Goal: Task Accomplishment & Management: Use online tool/utility

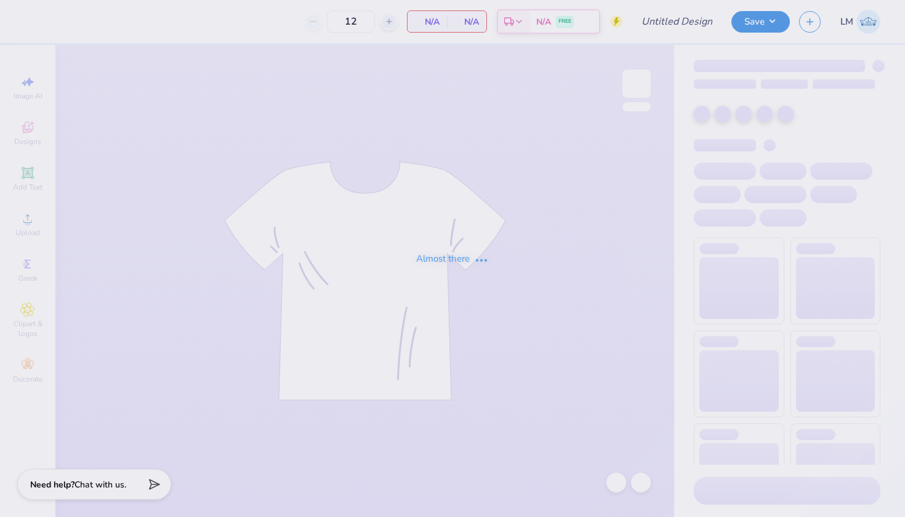
type input "New Mem Shirt 2"
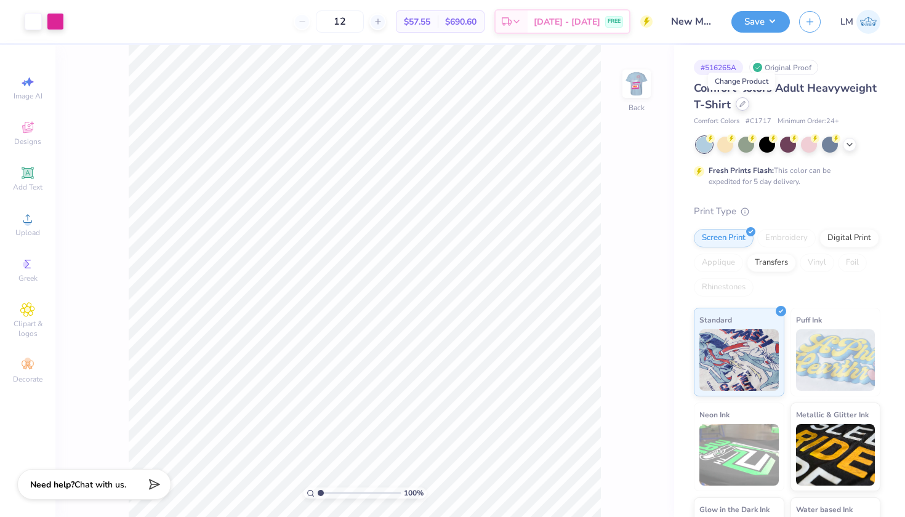
click at [737, 102] on div at bounding box center [743, 104] width 14 height 14
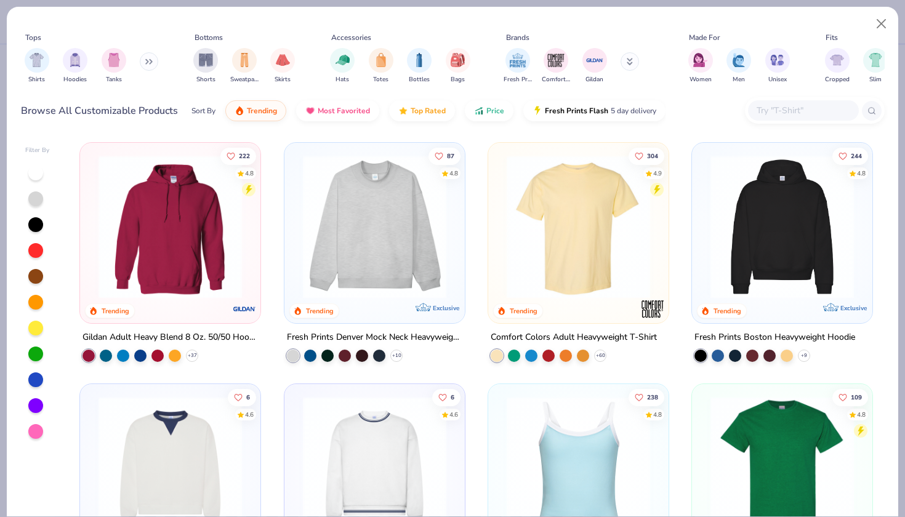
click at [777, 106] on input "text" at bounding box center [802, 110] width 95 height 14
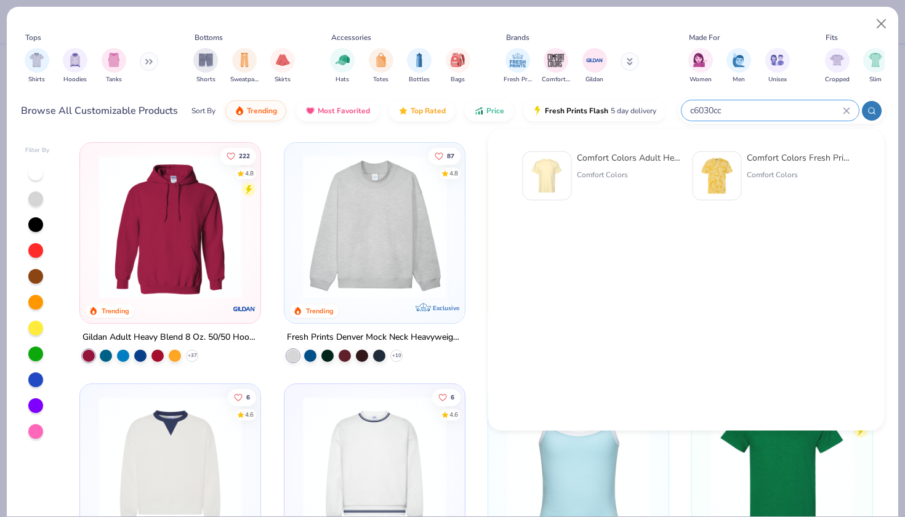
type input "c6030cc"
click at [611, 168] on div "Comfort Colors Adult Heavyweight RS Pocket T-Shirt Comfort Colors" at bounding box center [628, 175] width 103 height 49
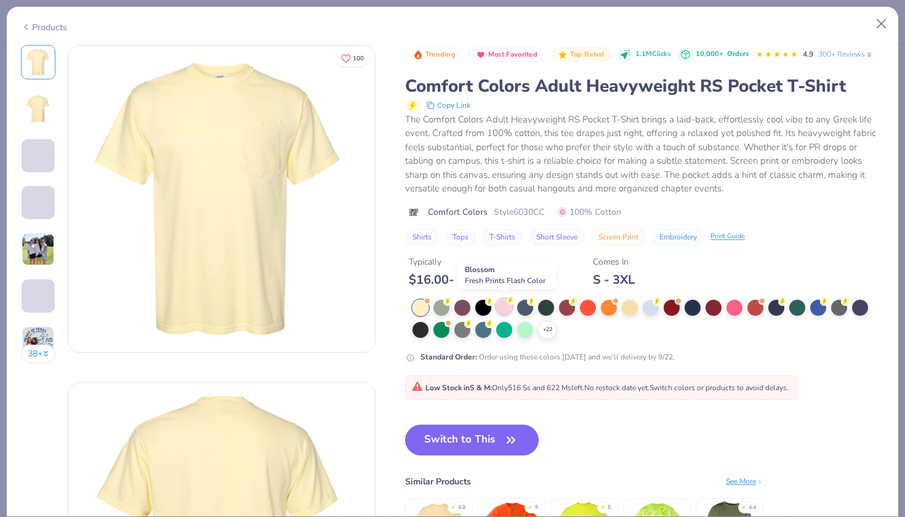
click at [503, 300] on div at bounding box center [504, 307] width 16 height 16
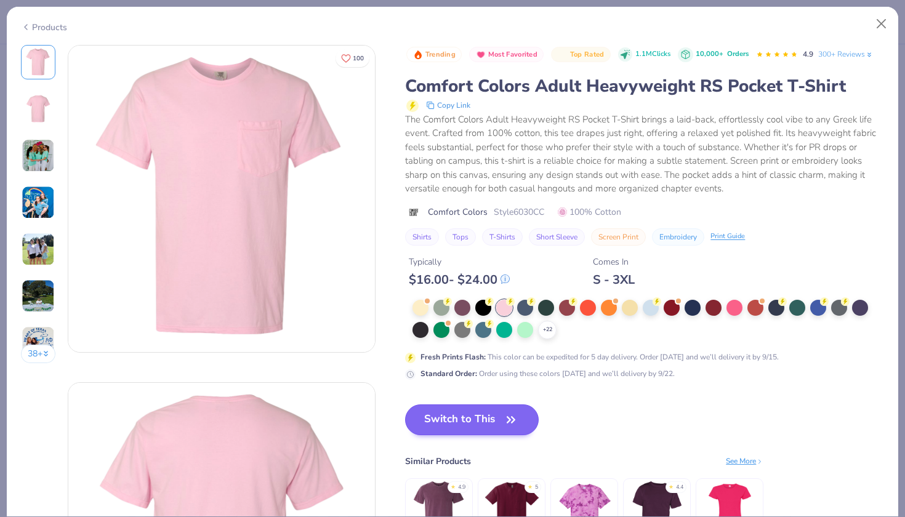
click at [488, 407] on button "Switch to This" at bounding box center [472, 420] width 134 height 31
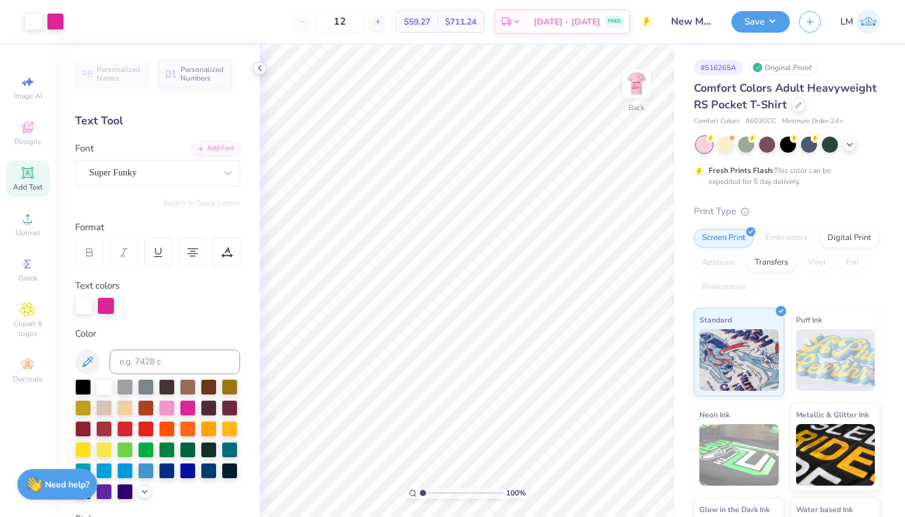
click at [256, 66] on icon at bounding box center [260, 68] width 10 height 10
click at [632, 85] on img at bounding box center [636, 83] width 49 height 49
click at [627, 86] on img at bounding box center [636, 83] width 49 height 49
click at [643, 92] on img at bounding box center [636, 83] width 49 height 49
click at [262, 64] on icon at bounding box center [260, 68] width 10 height 10
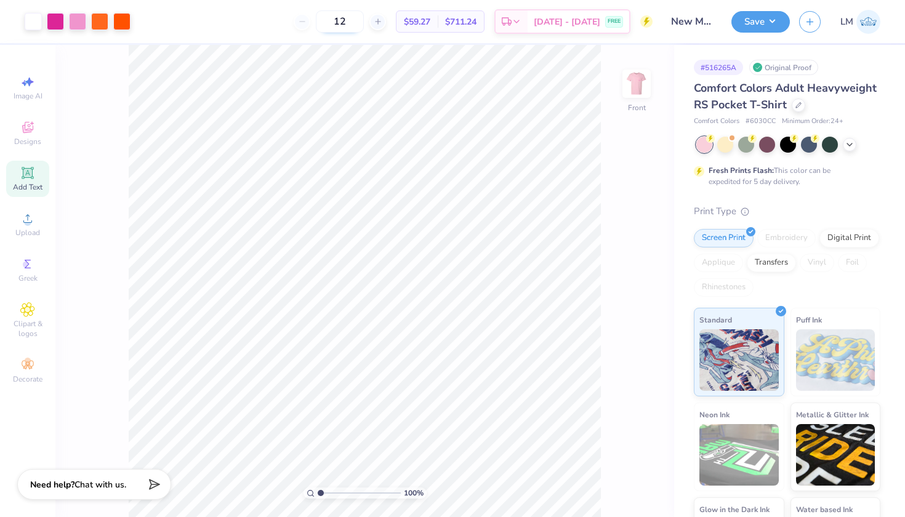
click at [364, 22] on input "12" at bounding box center [340, 21] width 48 height 22
type input "1"
type input "40"
click at [238, 22] on div "40 $31.23 Per Item $1,249.20 Total Est. Delivery Sep 18 - 21 FREE" at bounding box center [396, 21] width 513 height 43
click at [635, 90] on img at bounding box center [636, 83] width 49 height 49
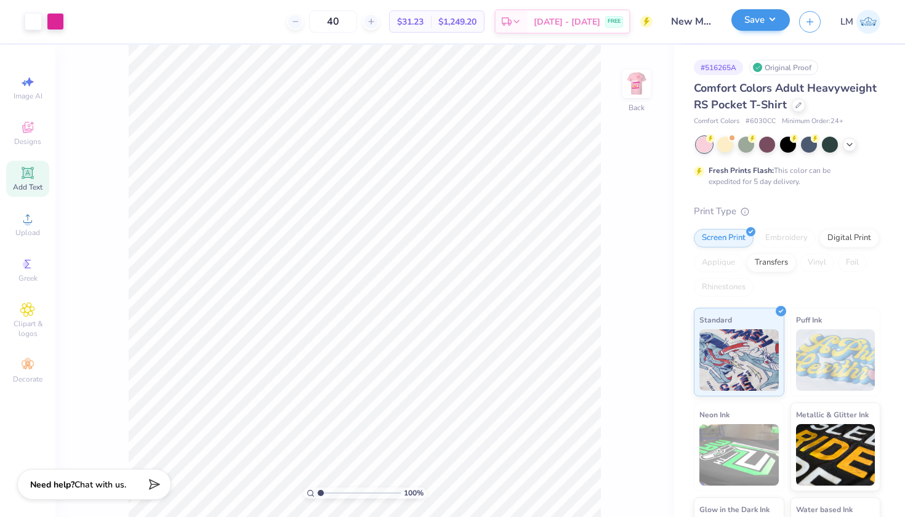
click at [773, 29] on button "Save" at bounding box center [760, 20] width 58 height 22
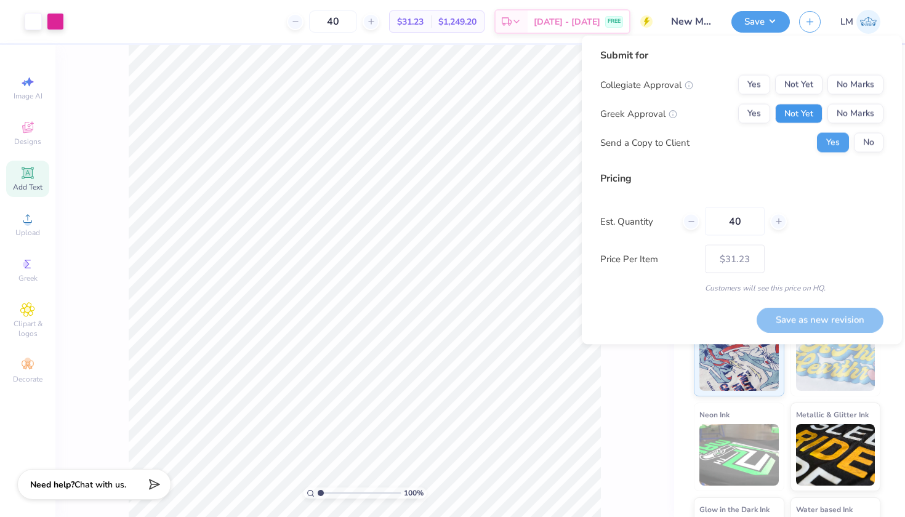
click at [798, 112] on button "Not Yet" at bounding box center [798, 114] width 47 height 20
click at [863, 79] on button "No Marks" at bounding box center [855, 85] width 56 height 20
click at [833, 313] on button "Save as new revision" at bounding box center [820, 319] width 127 height 25
type input "– –"
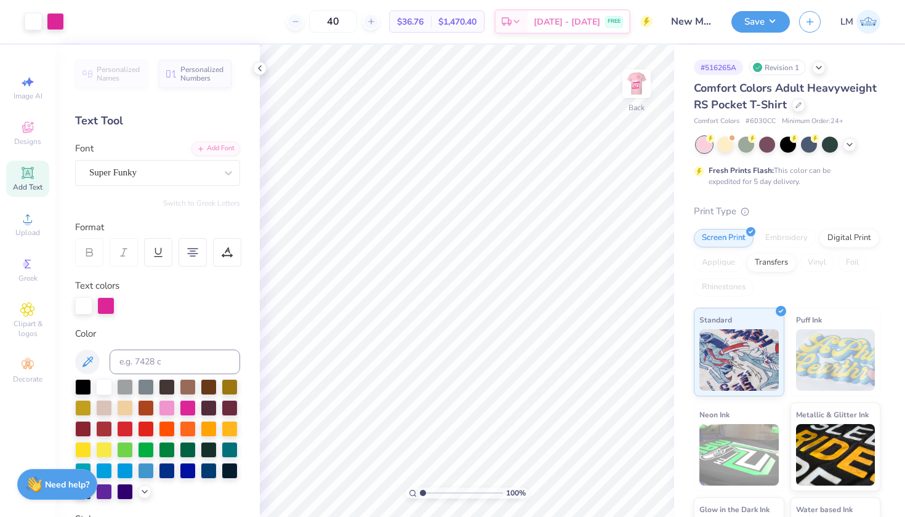
click at [252, 66] on div "Personalized Names Personalized Numbers Text Tool Add Font Font Super Funky Swi…" at bounding box center [157, 281] width 204 height 472
click at [256, 68] on icon at bounding box center [260, 68] width 10 height 10
click at [763, 20] on button "Save" at bounding box center [760, 20] width 58 height 22
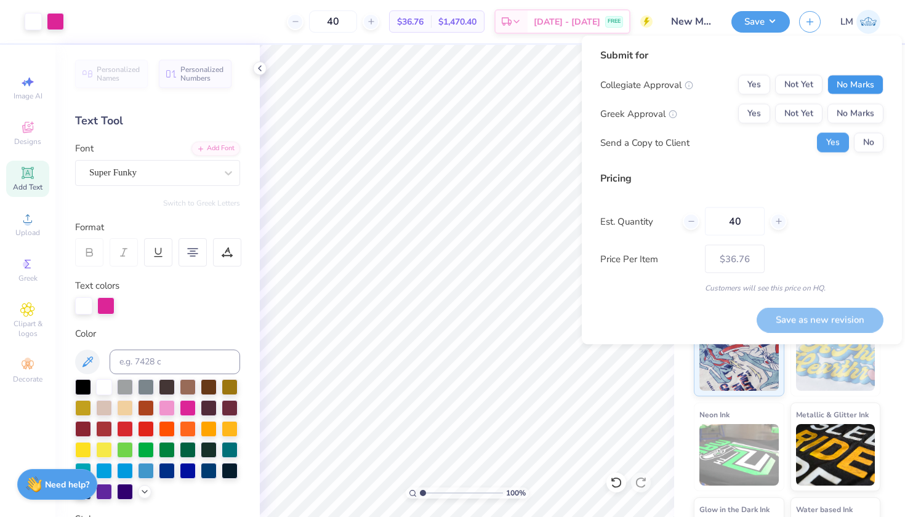
click at [866, 82] on button "No Marks" at bounding box center [855, 85] width 56 height 20
click at [807, 113] on button "Not Yet" at bounding box center [798, 114] width 47 height 20
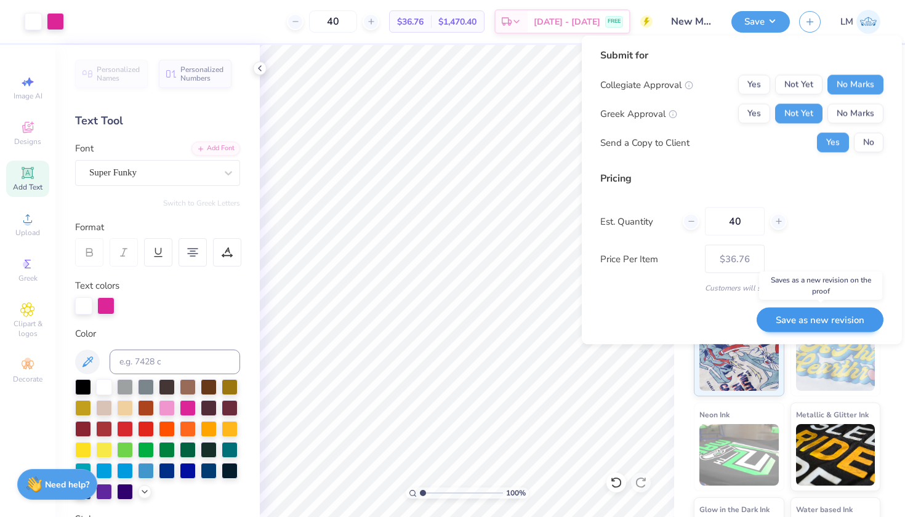
click at [834, 319] on button "Save as new revision" at bounding box center [820, 319] width 127 height 25
type input "$36.76"
click at [260, 68] on icon at bounding box center [260, 68] width 10 height 10
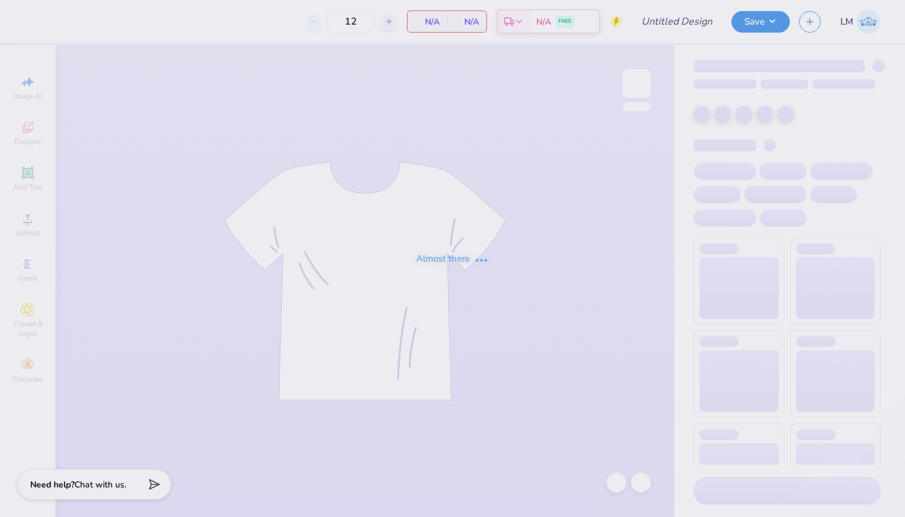
type input "New Mem Shirt 2"
type input "40"
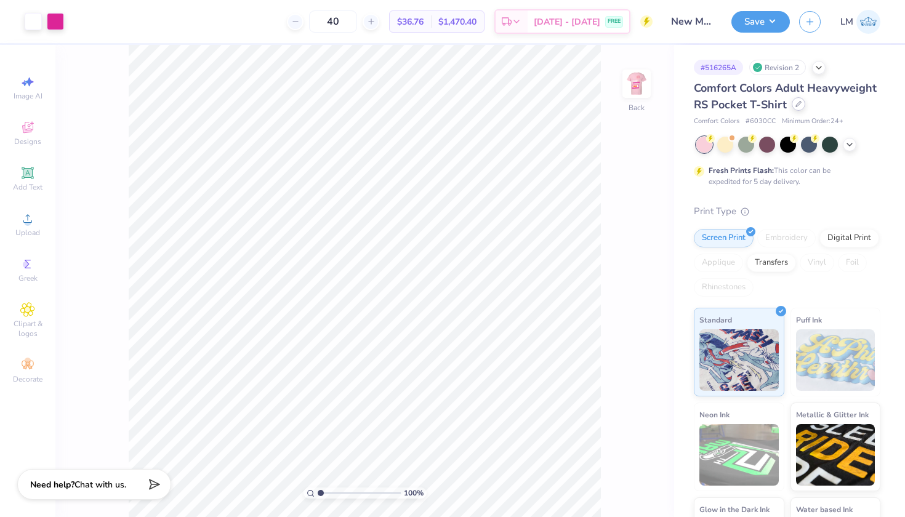
click at [799, 105] on icon at bounding box center [798, 104] width 6 height 6
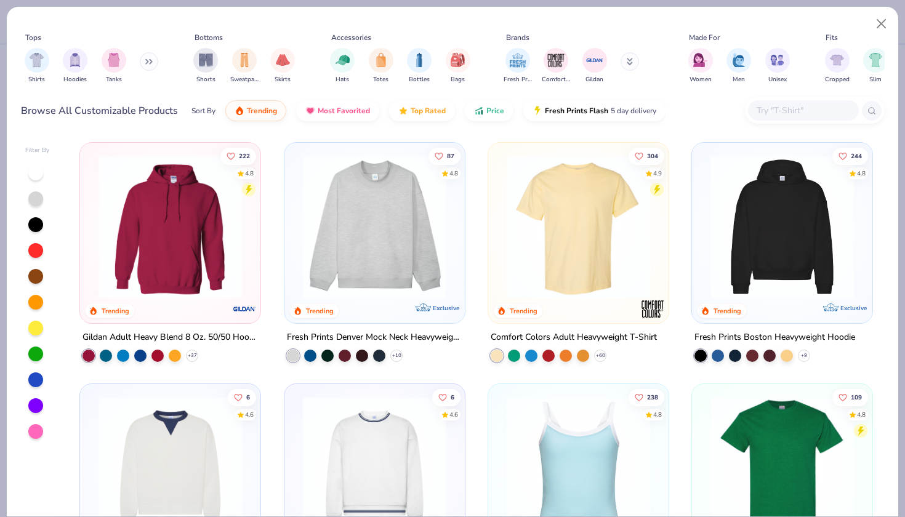
click at [791, 108] on input "text" at bounding box center [802, 110] width 95 height 14
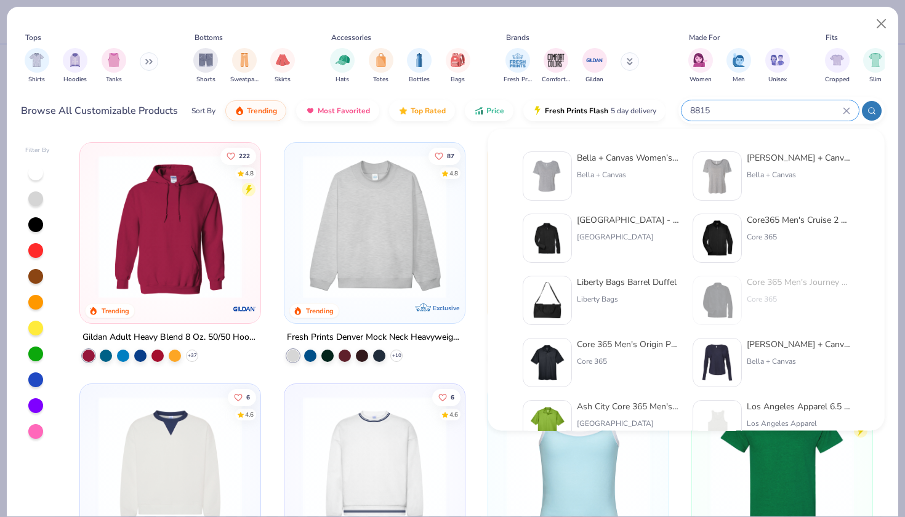
type input "8815"
click at [599, 158] on div "Bella + Canvas Women’s Slouchy V-Neck Tee" at bounding box center [628, 157] width 103 height 13
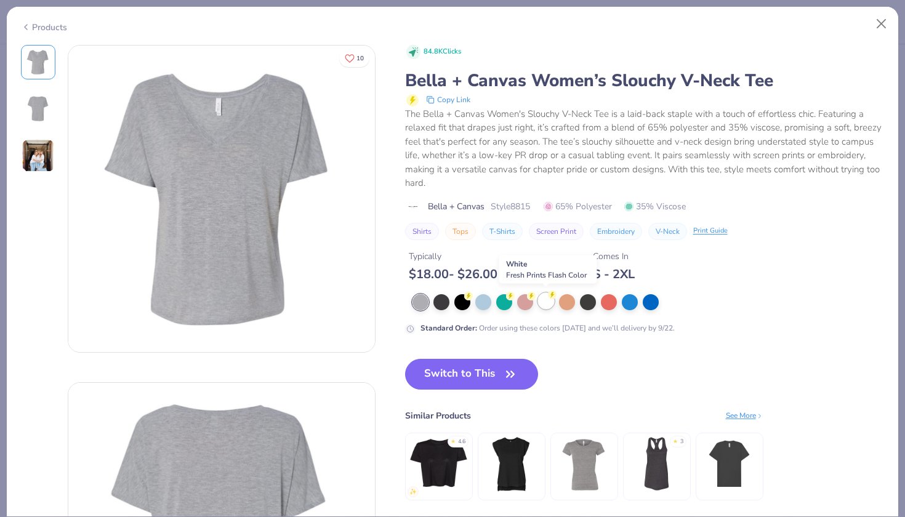
click at [542, 296] on div at bounding box center [546, 301] width 16 height 16
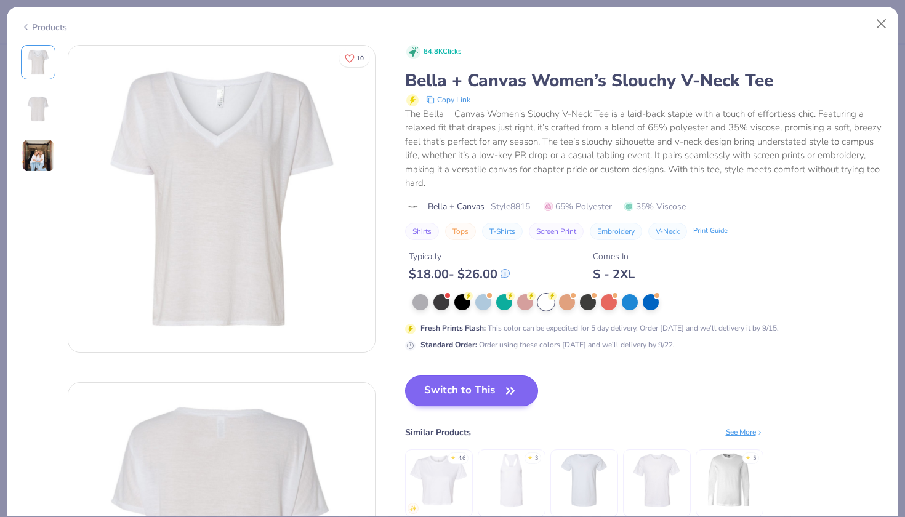
click at [491, 393] on button "Switch to This" at bounding box center [472, 391] width 134 height 31
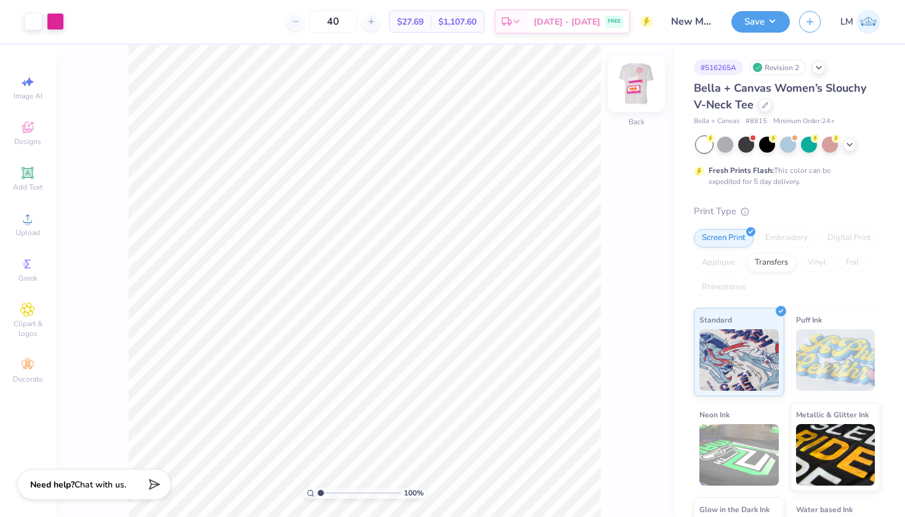
click at [638, 84] on img at bounding box center [636, 83] width 49 height 49
click at [638, 84] on img at bounding box center [636, 83] width 25 height 25
click at [766, 23] on button "Save" at bounding box center [760, 20] width 58 height 22
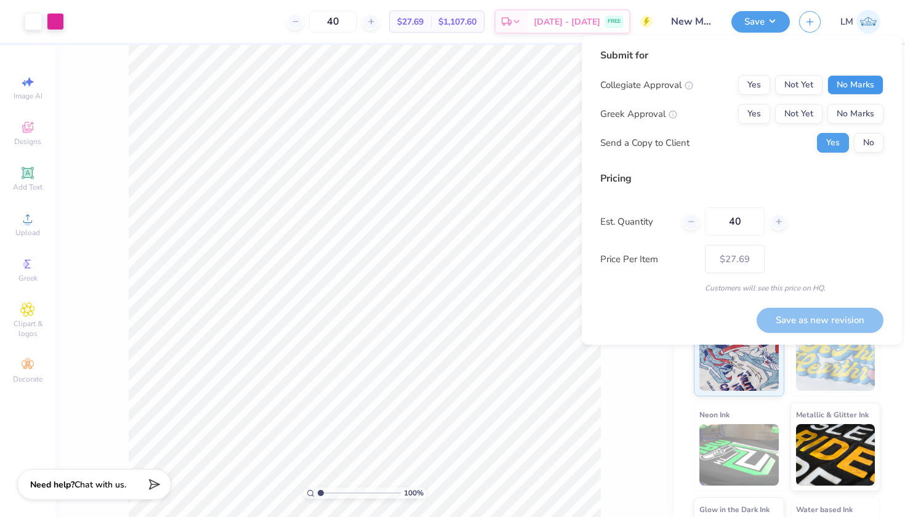
click at [847, 84] on button "No Marks" at bounding box center [855, 85] width 56 height 20
click at [801, 111] on button "Not Yet" at bounding box center [798, 114] width 47 height 20
click at [808, 315] on button "Save as new revision" at bounding box center [820, 320] width 127 height 25
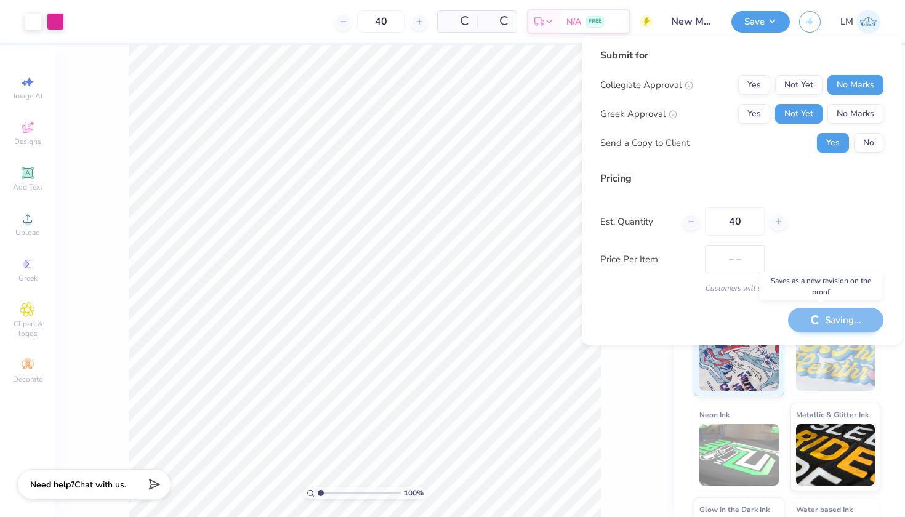
type input "$27.69"
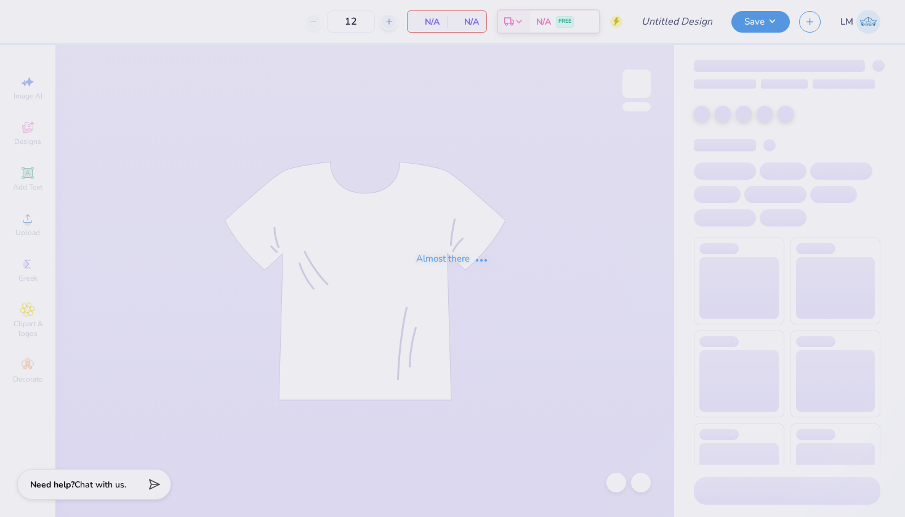
type input "40"
type input "New Mem Shirt 2"
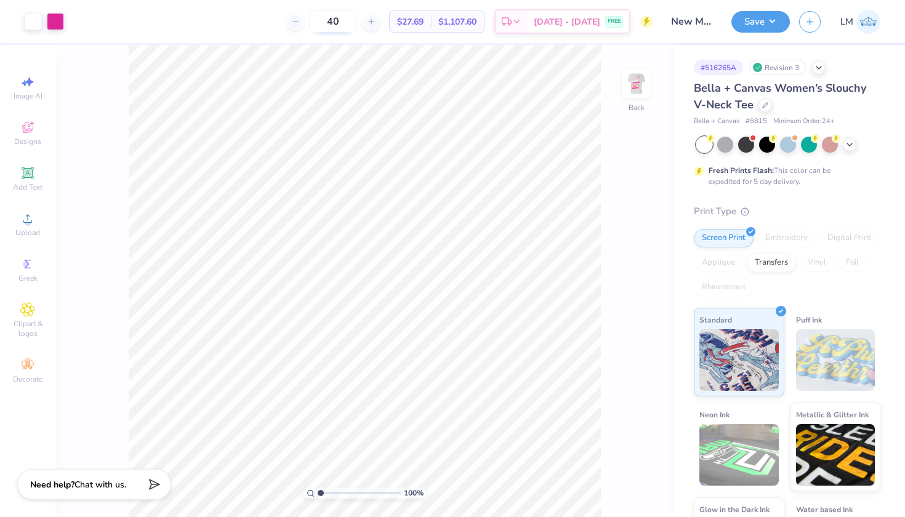
click at [354, 23] on input "40" at bounding box center [333, 21] width 48 height 22
type input "4"
type input "35"
click at [767, 104] on icon at bounding box center [765, 104] width 6 height 6
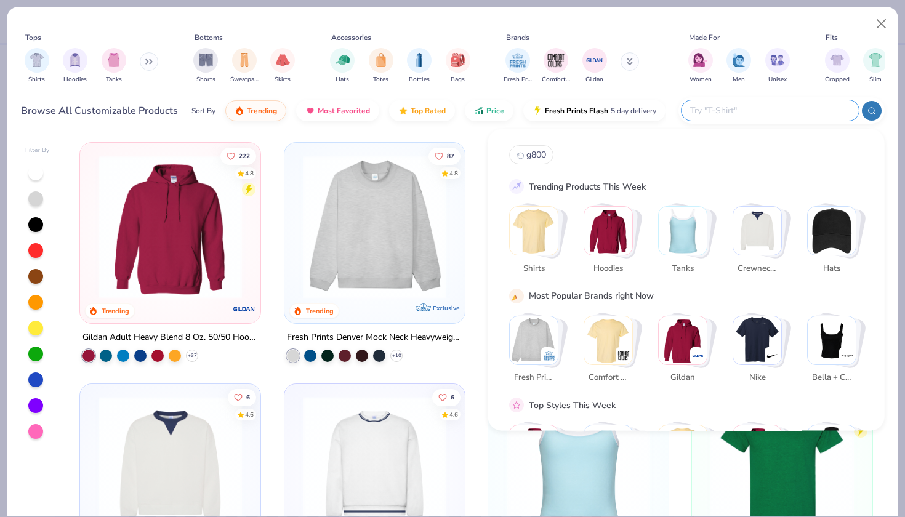
click at [791, 108] on input "text" at bounding box center [769, 110] width 161 height 14
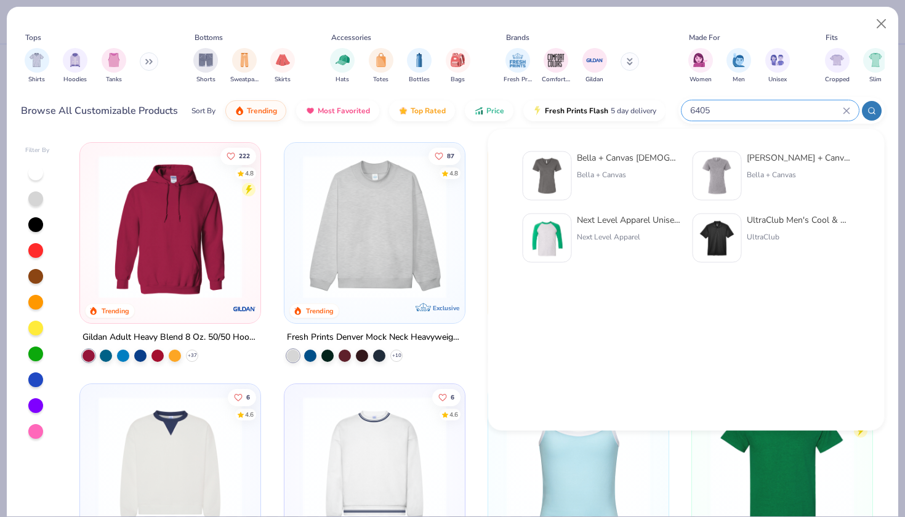
type input "6405"
click at [635, 154] on div "Bella + Canvas Ladies' Relaxed Jersey V-Neck T-Shirt" at bounding box center [628, 157] width 103 height 13
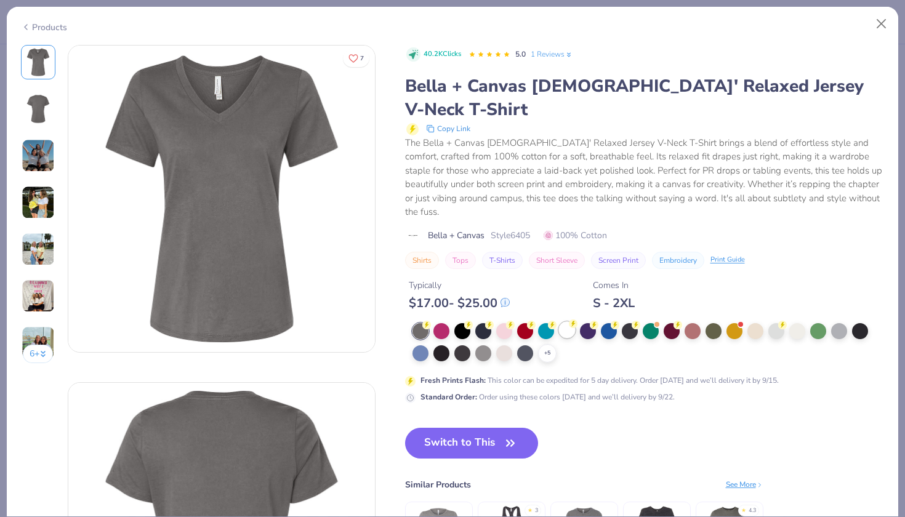
click at [568, 322] on div at bounding box center [567, 330] width 16 height 16
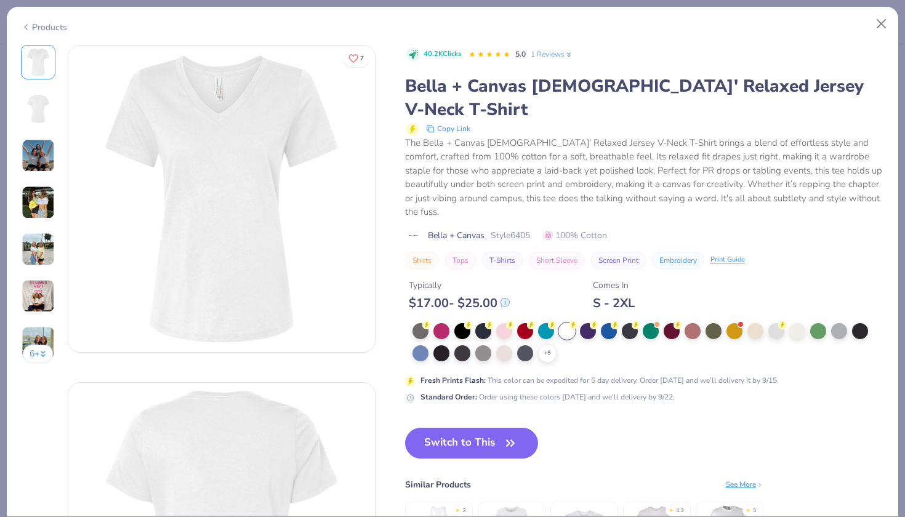
drag, startPoint x: 485, startPoint y: 410, endPoint x: 706, endPoint y: 206, distance: 300.6
click at [485, 428] on button "Switch to This" at bounding box center [472, 443] width 134 height 31
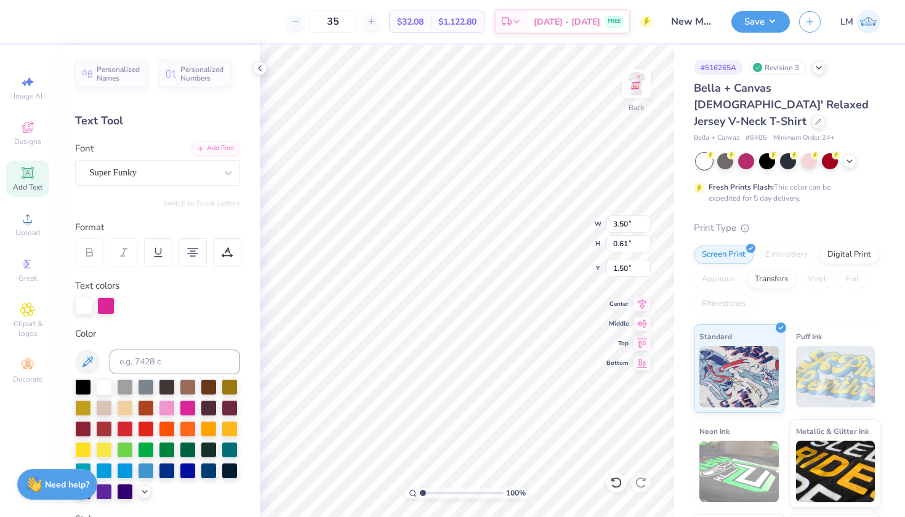
type input "1.50"
click at [259, 65] on icon at bounding box center [260, 68] width 10 height 10
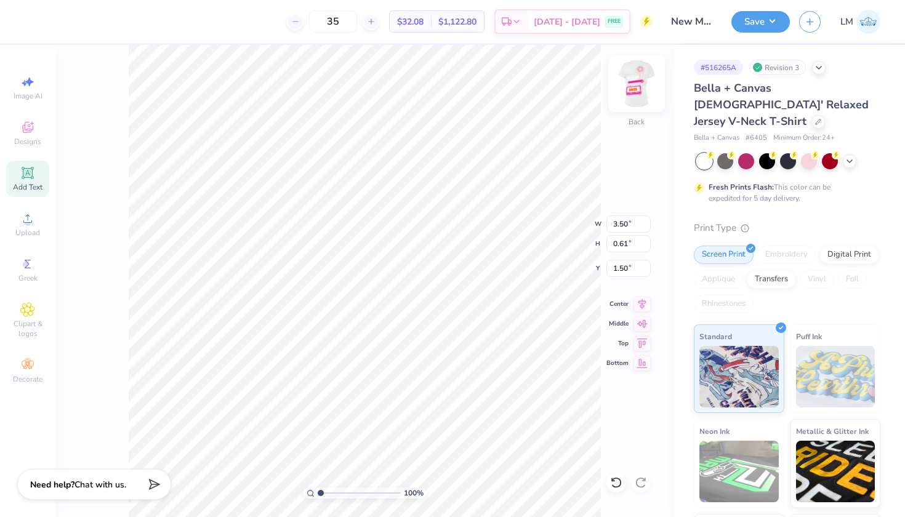
click at [638, 84] on img at bounding box center [636, 83] width 49 height 49
type input "10.69"
type input "13.63"
type input "5.49"
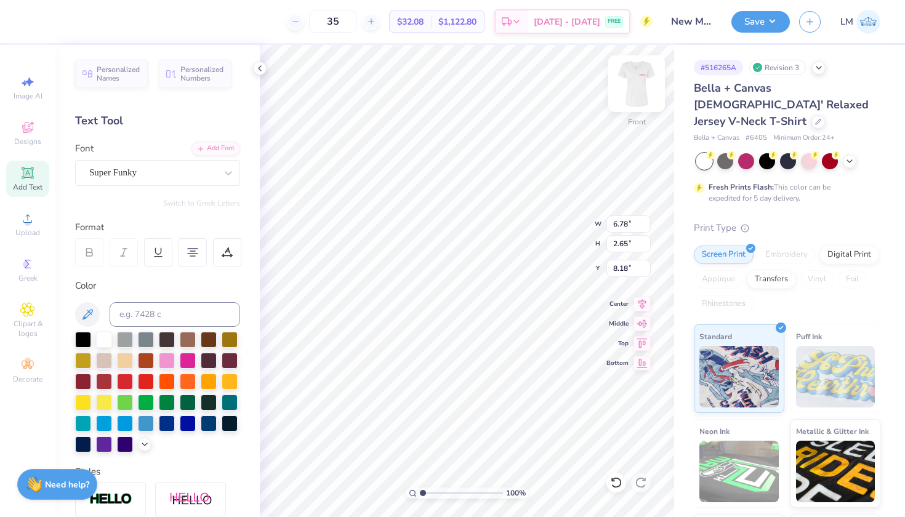
type input "9.70"
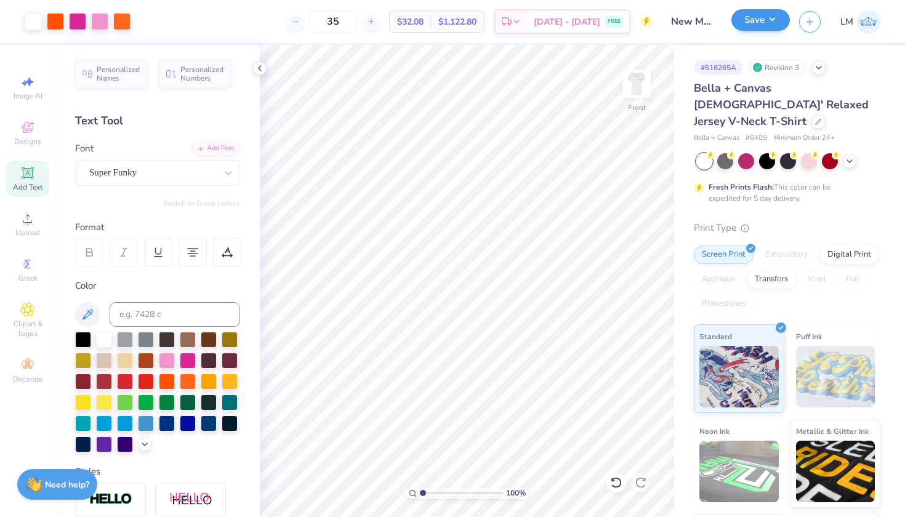
click at [773, 25] on button "Save" at bounding box center [760, 20] width 58 height 22
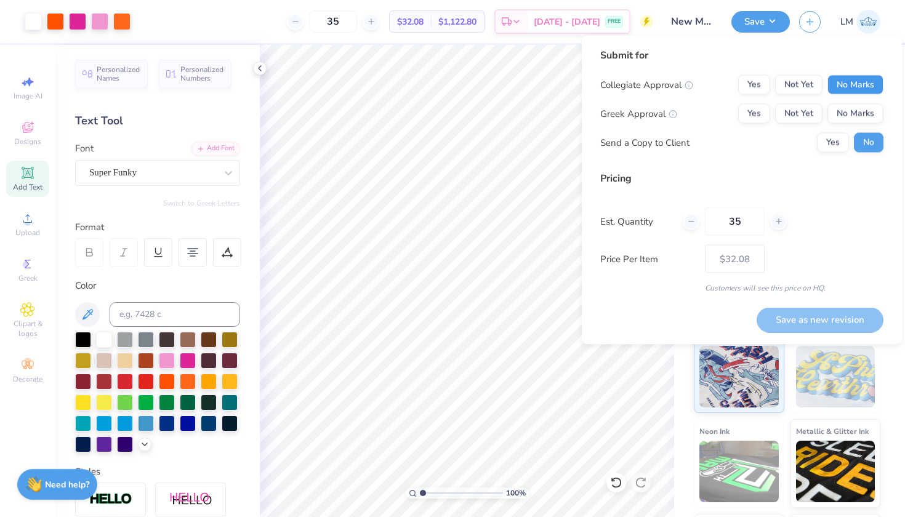
click at [850, 78] on button "No Marks" at bounding box center [855, 85] width 56 height 20
click at [803, 113] on button "Not Yet" at bounding box center [798, 114] width 47 height 20
click at [821, 318] on button "Save as new revision" at bounding box center [820, 319] width 127 height 25
type input "$32.08"
click at [259, 68] on icon at bounding box center [260, 68] width 10 height 10
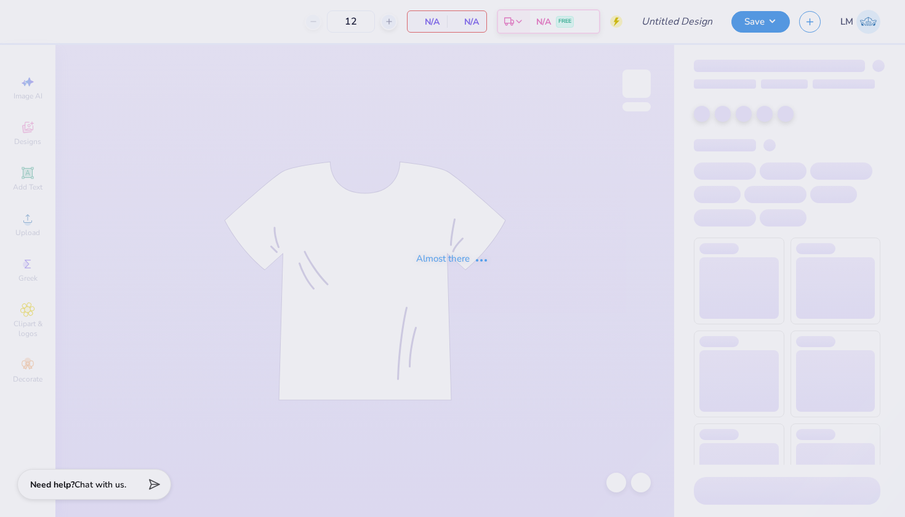
type input "New Mem Shirt 2"
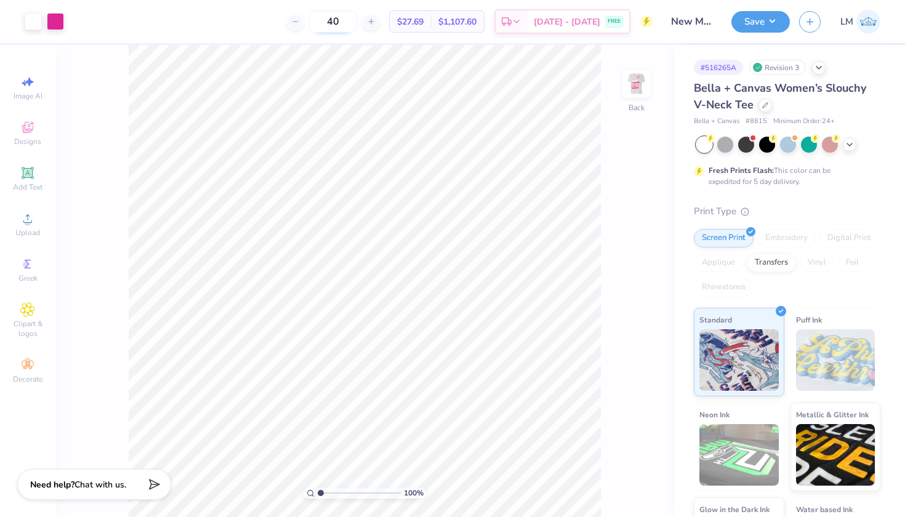
click at [357, 18] on input "40" at bounding box center [333, 21] width 48 height 22
type input "4"
type input "35"
click at [767, 103] on icon at bounding box center [765, 104] width 6 height 6
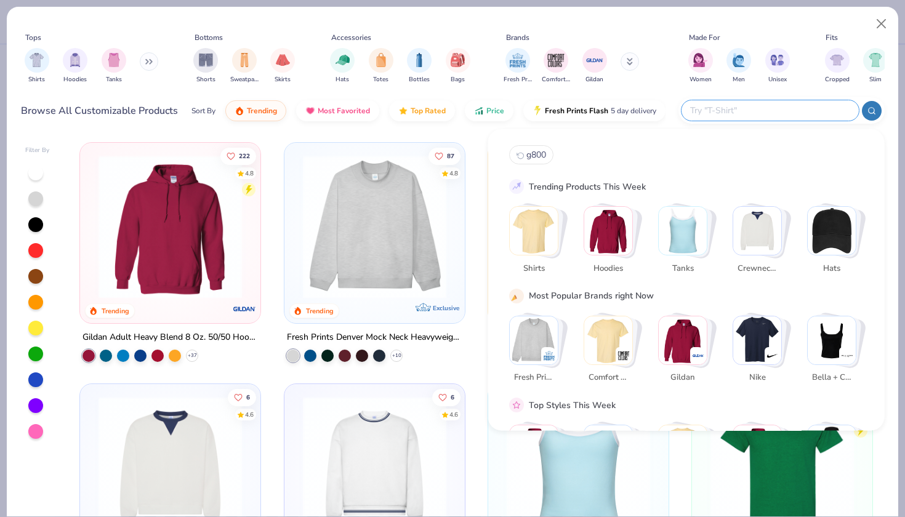
click at [770, 113] on input "text" at bounding box center [769, 110] width 161 height 14
type input "4"
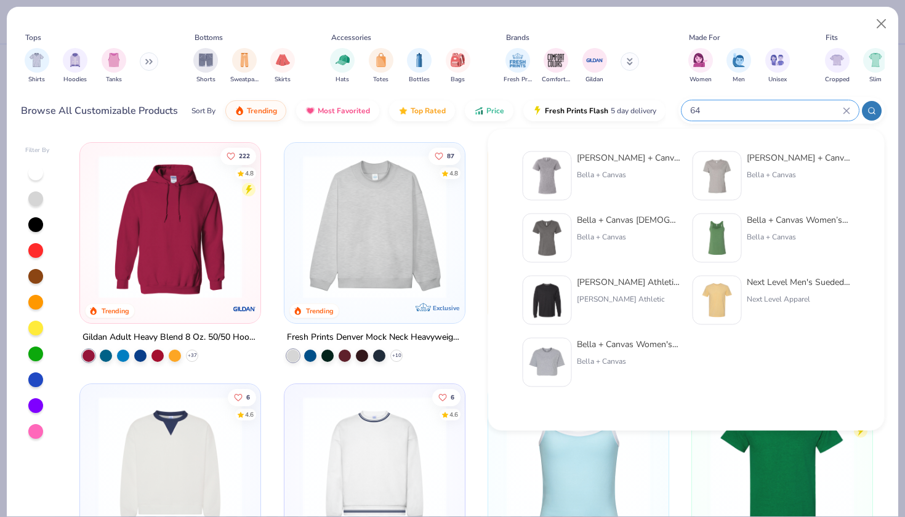
type input "64"
click at [611, 175] on div "Bella + Canvas" at bounding box center [628, 174] width 103 height 11
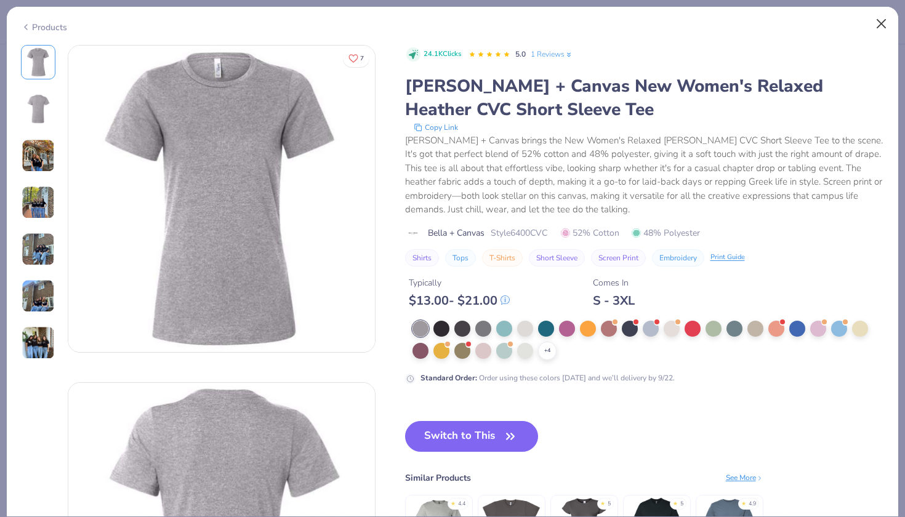
click at [882, 25] on button "Close" at bounding box center [881, 23] width 23 height 23
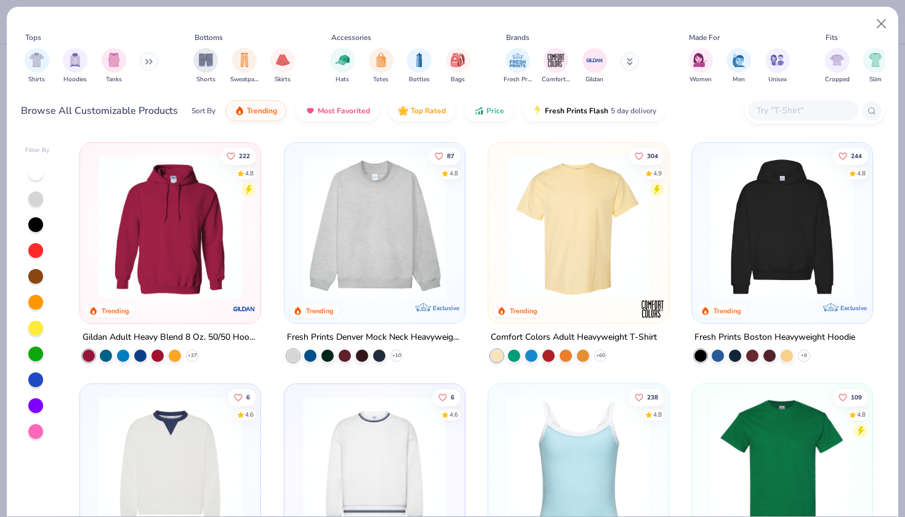
click at [798, 105] on input "text" at bounding box center [802, 110] width 95 height 14
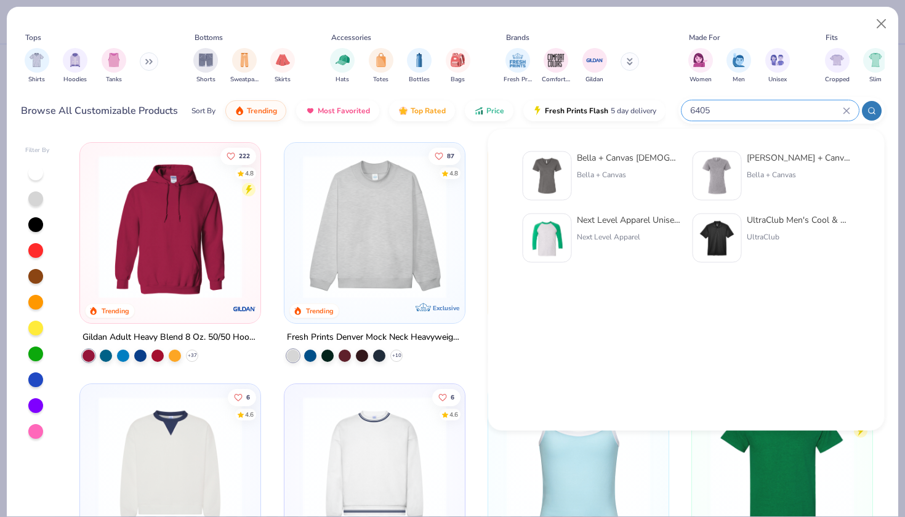
type input "6405"
click at [637, 159] on div "Bella + Canvas Ladies' Relaxed Jersey V-Neck T-Shirt" at bounding box center [628, 157] width 103 height 13
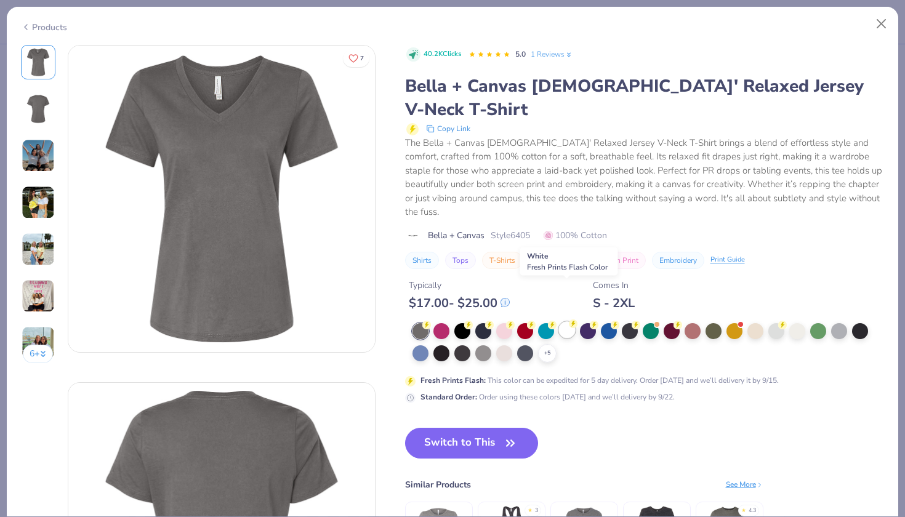
click at [568, 322] on div at bounding box center [567, 330] width 16 height 16
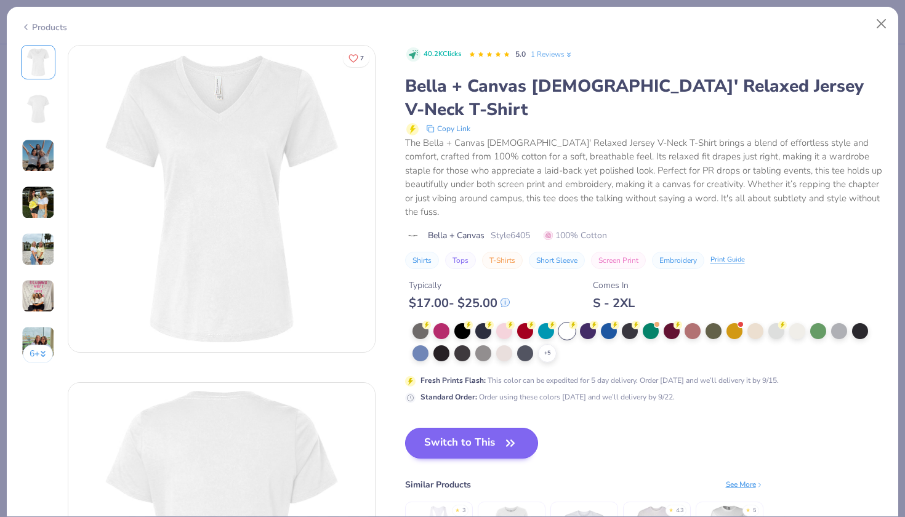
click at [485, 428] on button "Switch to This" at bounding box center [472, 443] width 134 height 31
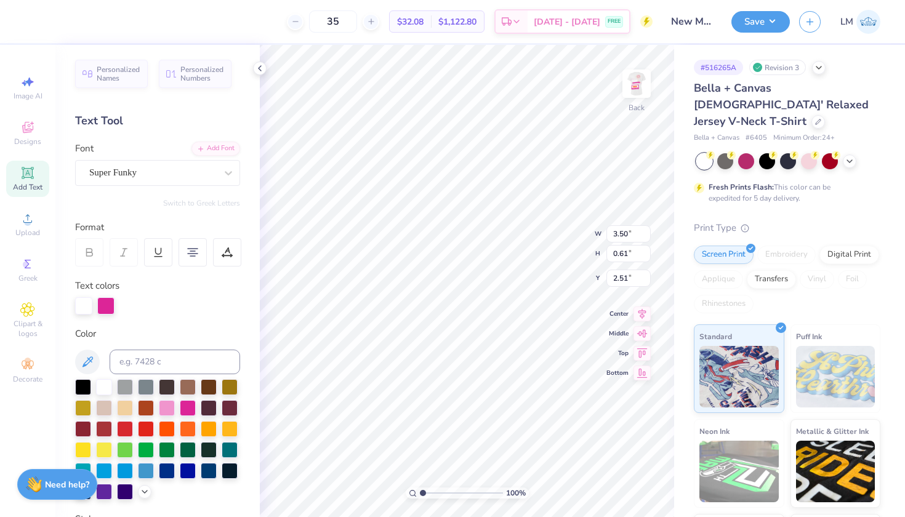
type input "1.50"
click at [260, 65] on icon at bounding box center [260, 68] width 10 height 10
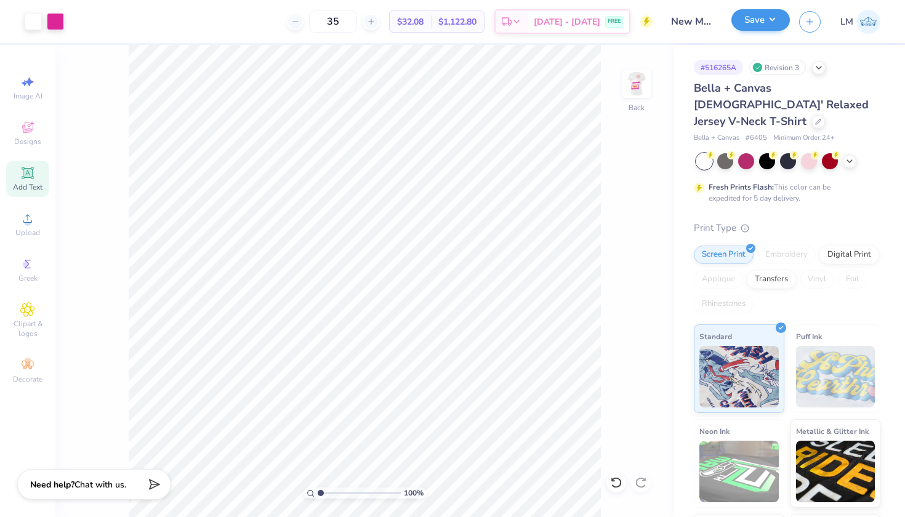
click at [768, 16] on button "Save" at bounding box center [760, 20] width 58 height 22
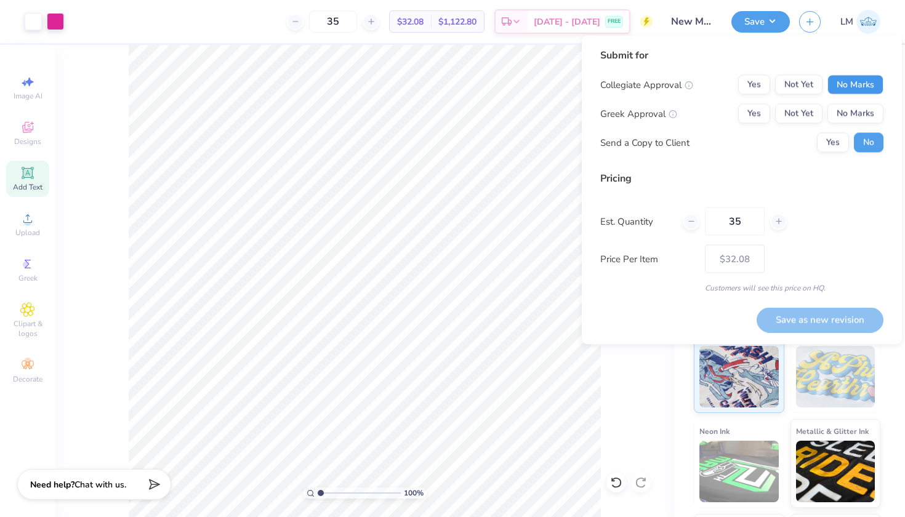
click at [863, 77] on button "No Marks" at bounding box center [855, 85] width 56 height 20
click at [796, 115] on button "Not Yet" at bounding box center [798, 114] width 47 height 20
click at [819, 315] on button "Save as new revision" at bounding box center [820, 319] width 127 height 25
type input "$32.08"
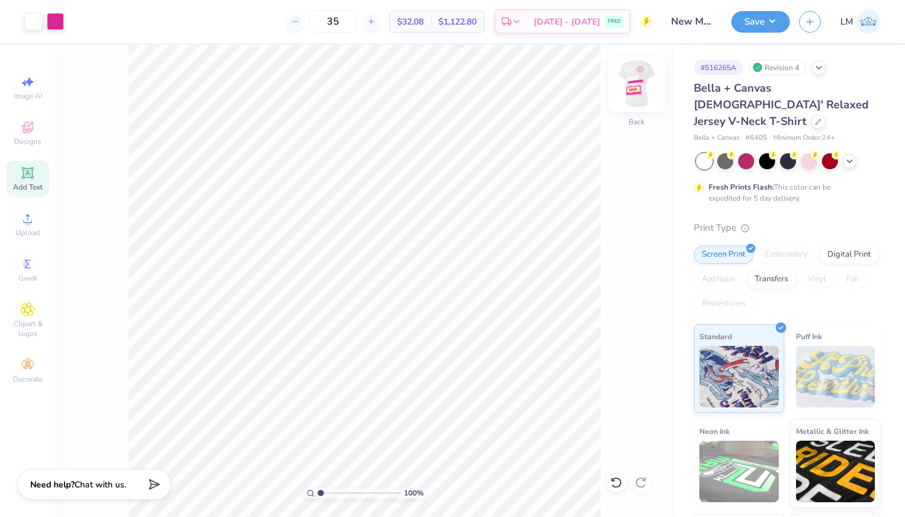
click at [642, 90] on img at bounding box center [636, 83] width 49 height 49
click at [642, 90] on img at bounding box center [636, 83] width 25 height 25
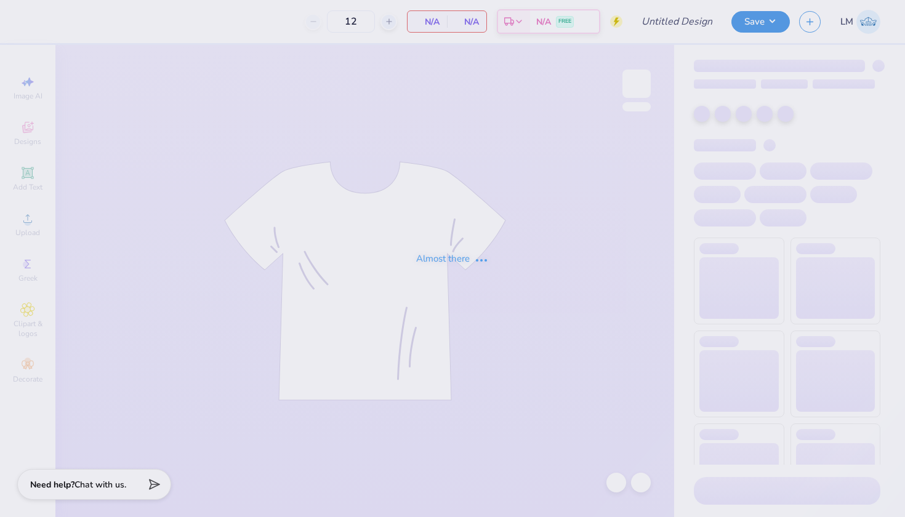
type input "New Mem Shirt 2"
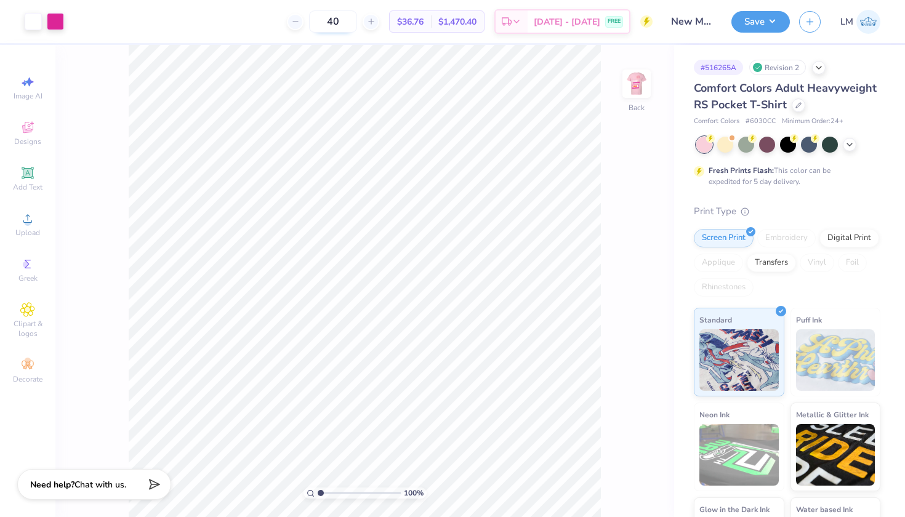
click at [355, 22] on input "40" at bounding box center [333, 21] width 48 height 22
type input "4"
type input "35"
click at [795, 108] on div at bounding box center [799, 104] width 14 height 14
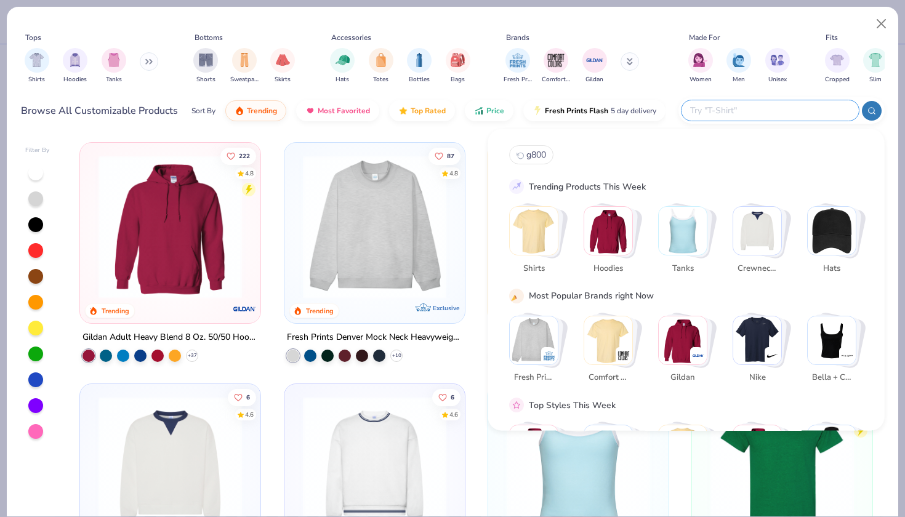
click at [765, 111] on input "text" at bounding box center [769, 110] width 161 height 14
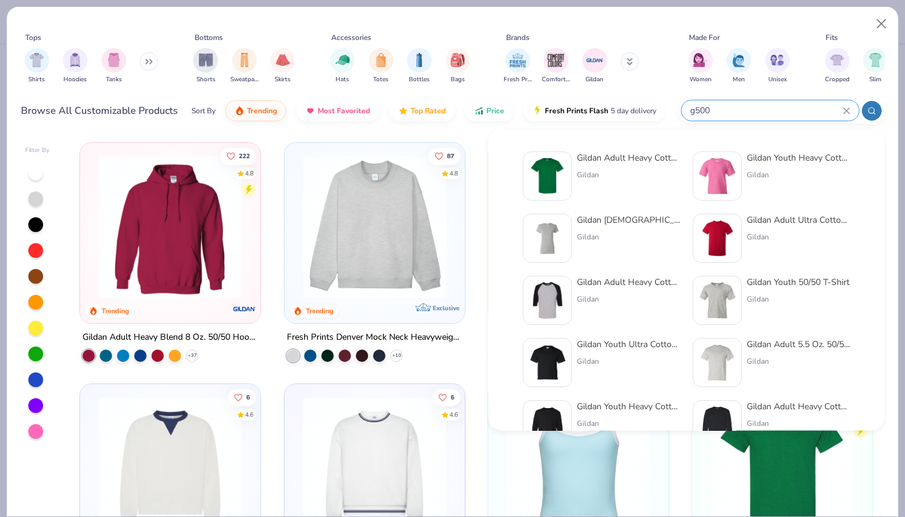
type input "g500"
click at [624, 153] on div "Gildan Adult Heavy Cotton T-Shirt" at bounding box center [628, 157] width 103 height 13
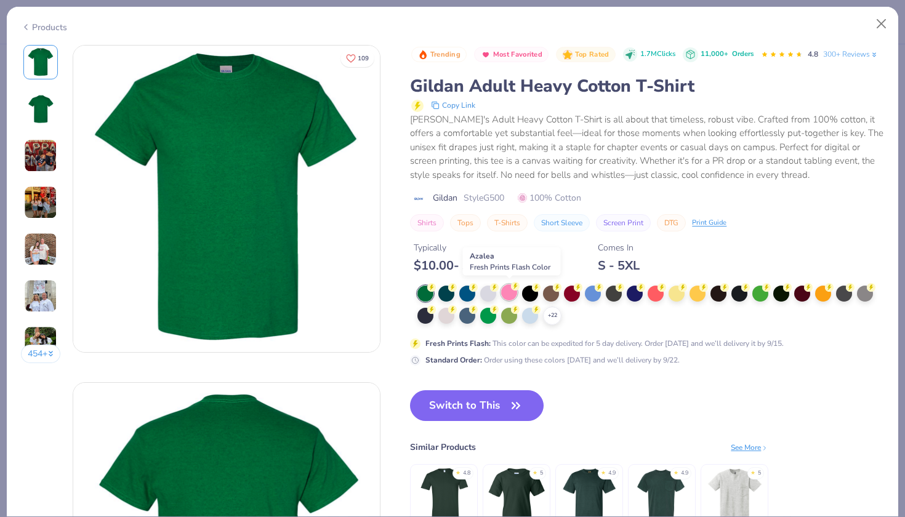
click at [512, 286] on icon at bounding box center [515, 286] width 9 height 9
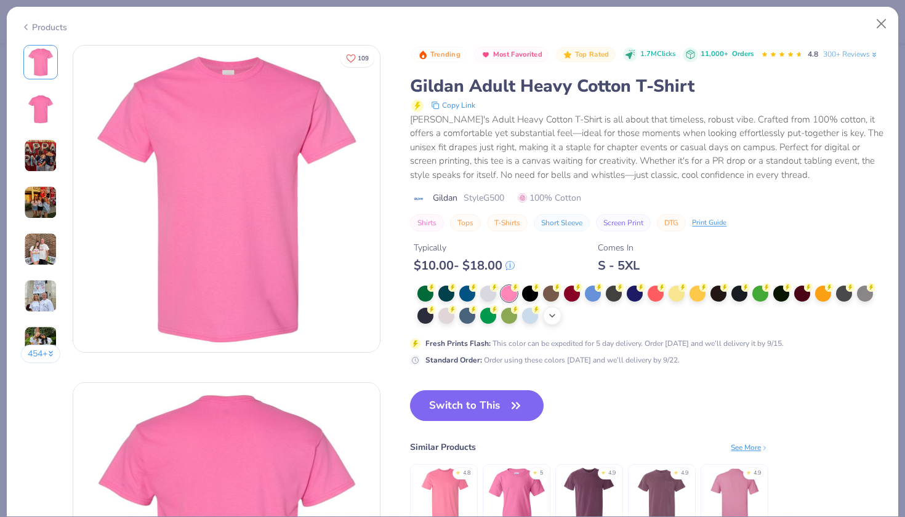
click at [556, 313] on icon at bounding box center [552, 316] width 10 height 10
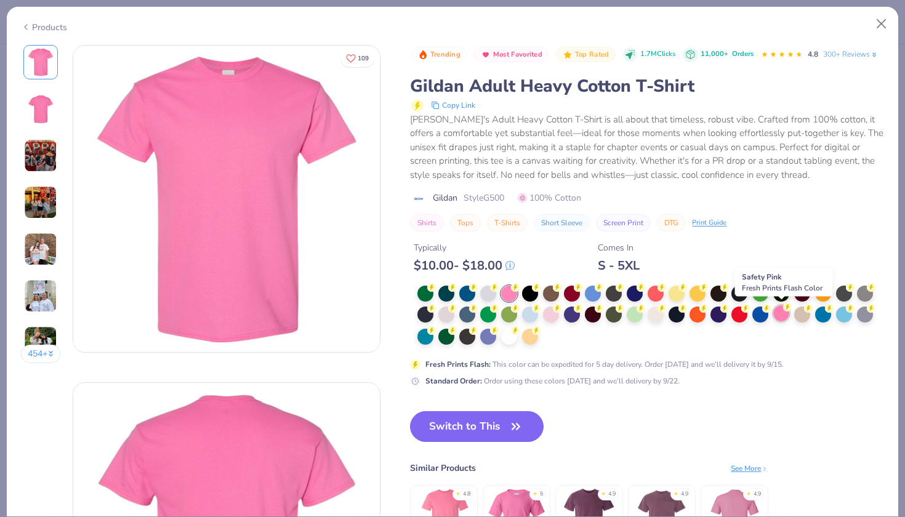
click at [782, 312] on div at bounding box center [781, 313] width 16 height 16
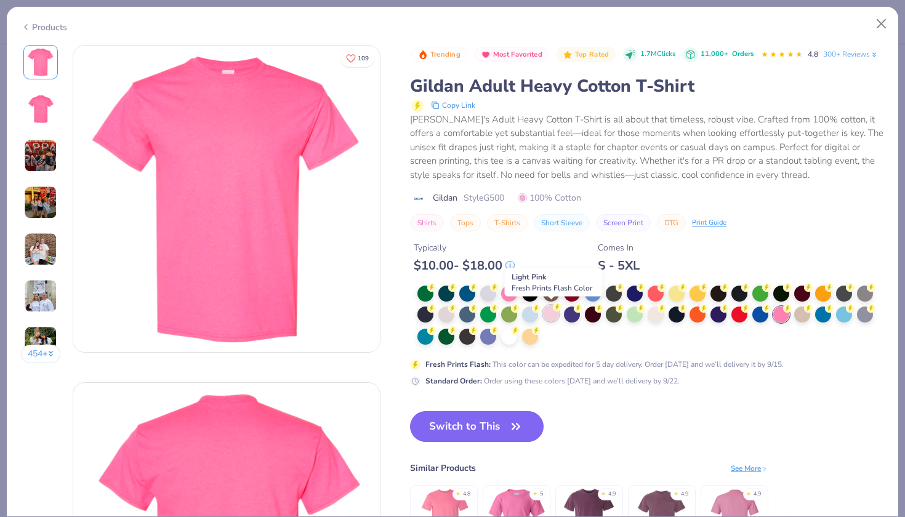
click at [551, 312] on div at bounding box center [551, 313] width 16 height 16
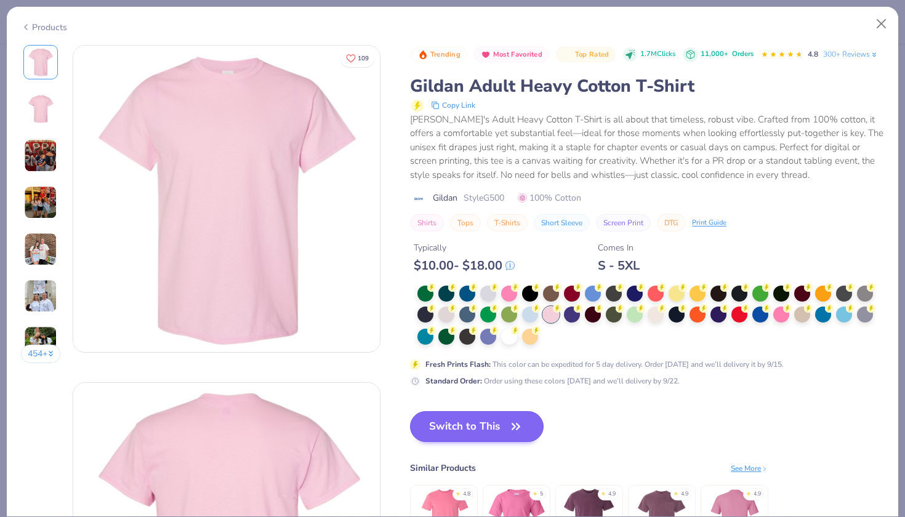
click at [512, 421] on icon "button" at bounding box center [515, 426] width 17 height 17
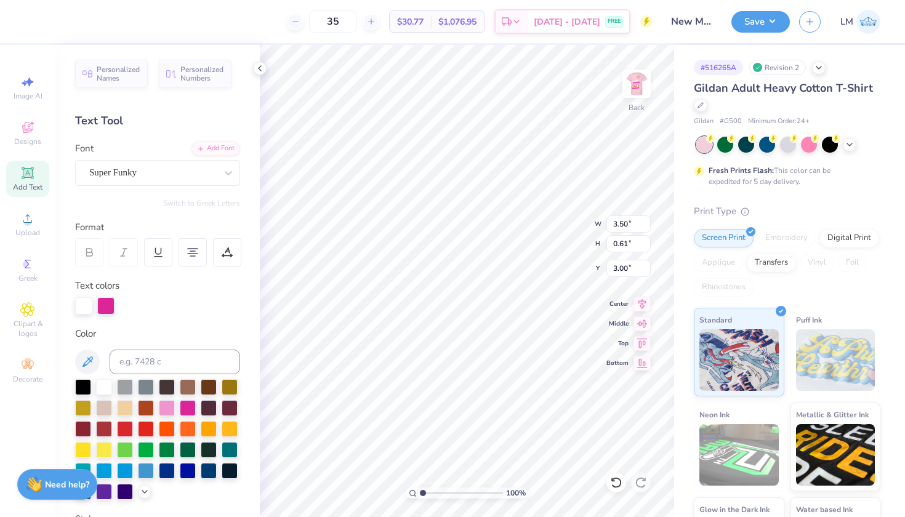
type input "3.00"
click at [264, 66] on icon at bounding box center [260, 68] width 10 height 10
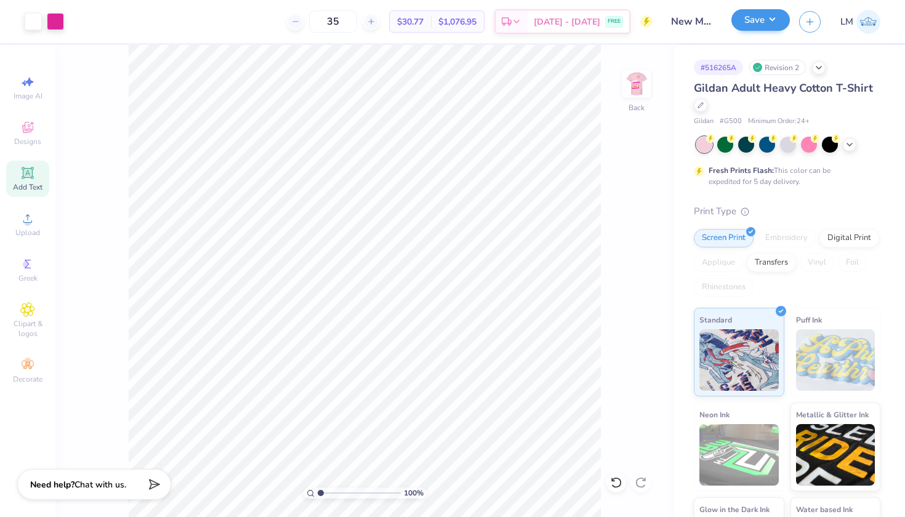
click at [762, 26] on button "Save" at bounding box center [760, 20] width 58 height 22
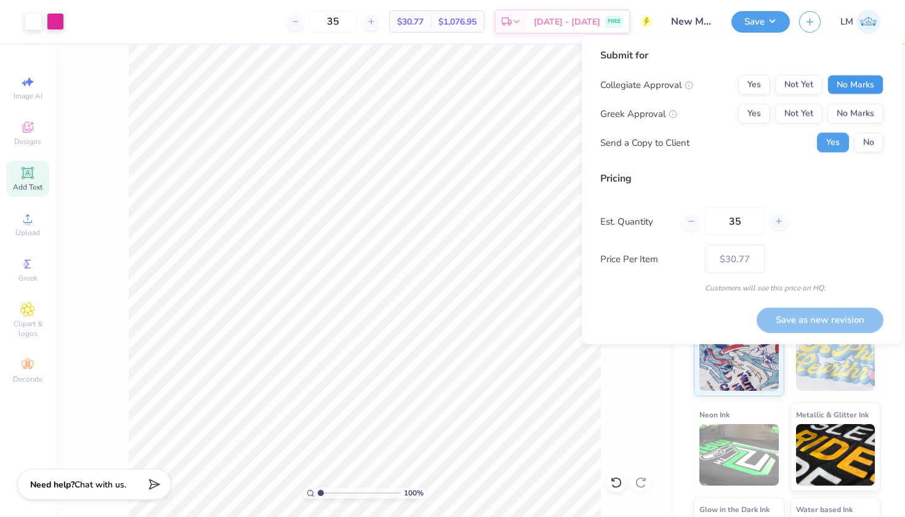
click at [848, 84] on button "No Marks" at bounding box center [855, 85] width 56 height 20
click at [802, 111] on button "Not Yet" at bounding box center [798, 114] width 47 height 20
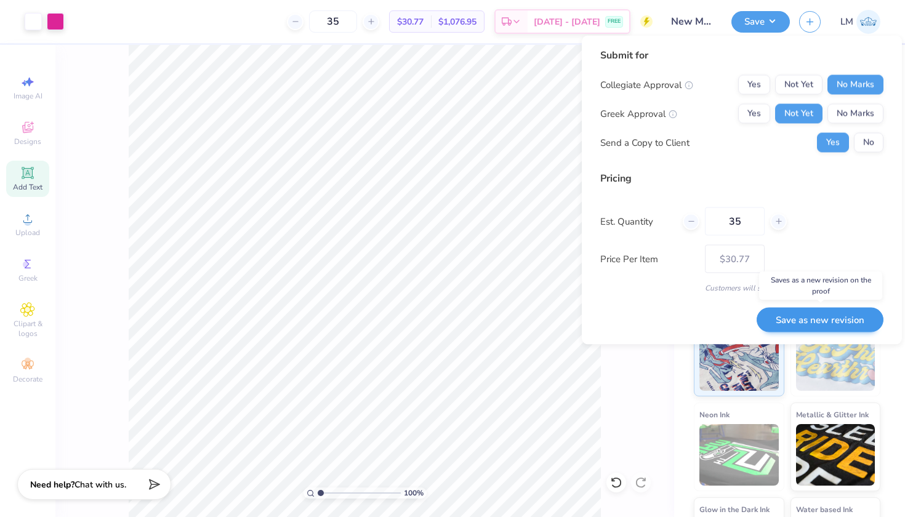
click at [835, 315] on button "Save as new revision" at bounding box center [820, 319] width 127 height 25
type input "$30.77"
